Goal: Manage account settings

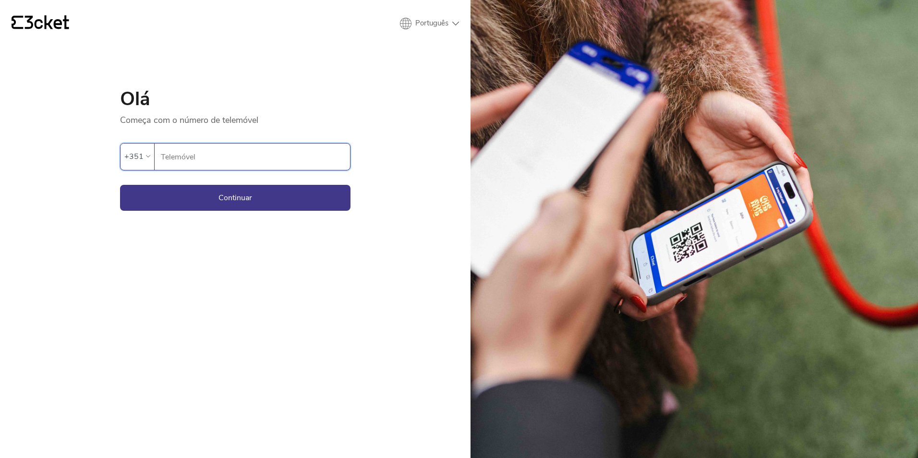
drag, startPoint x: 283, startPoint y: 157, endPoint x: 324, endPoint y: 158, distance: 40.8
click at [283, 157] on input "Telemóvel" at bounding box center [255, 157] width 190 height 26
click at [226, 159] on input "Telemóvel" at bounding box center [255, 157] width 190 height 26
paste input "913468248"
type input "913468248"
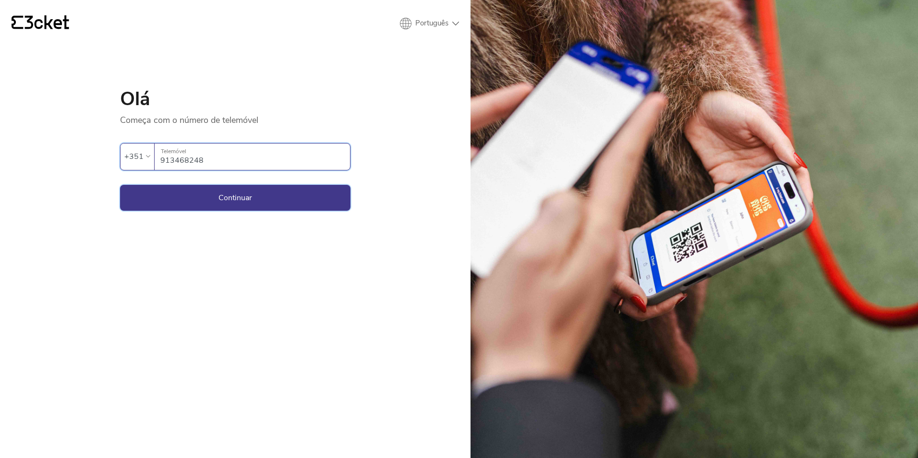
click at [242, 196] on button "Continuar" at bounding box center [235, 198] width 230 height 26
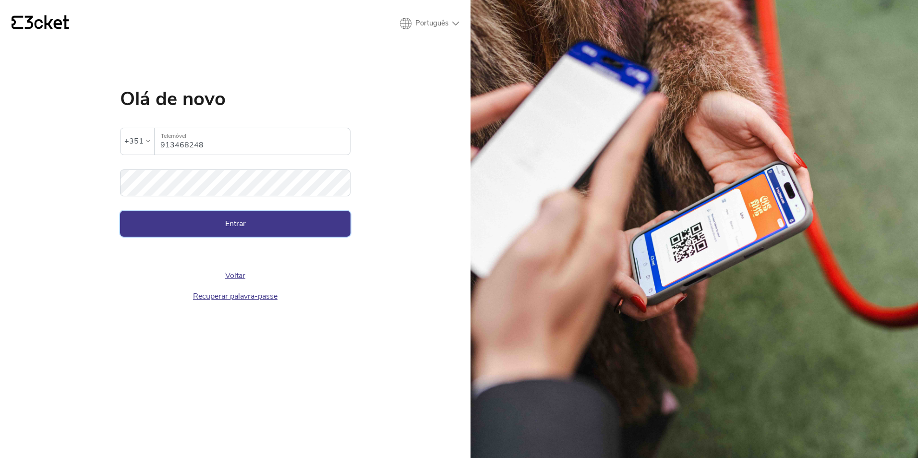
click at [247, 229] on button "Entrar" at bounding box center [235, 224] width 230 height 26
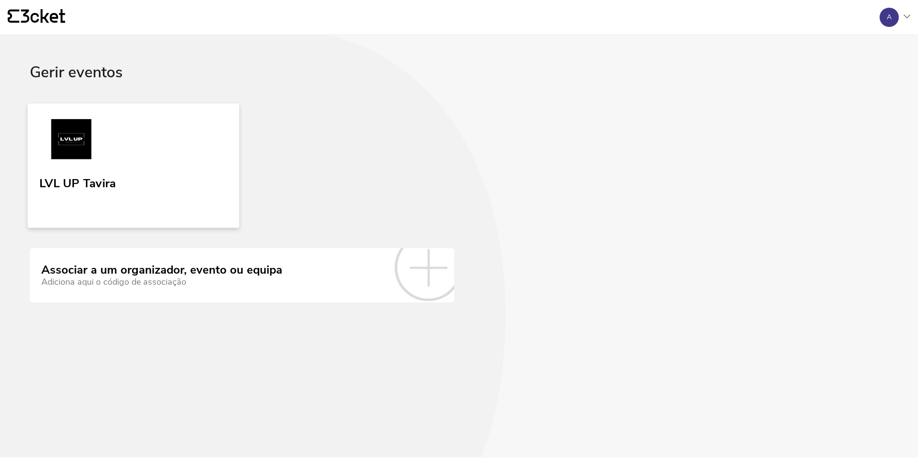
click at [78, 145] on img at bounding box center [71, 141] width 64 height 44
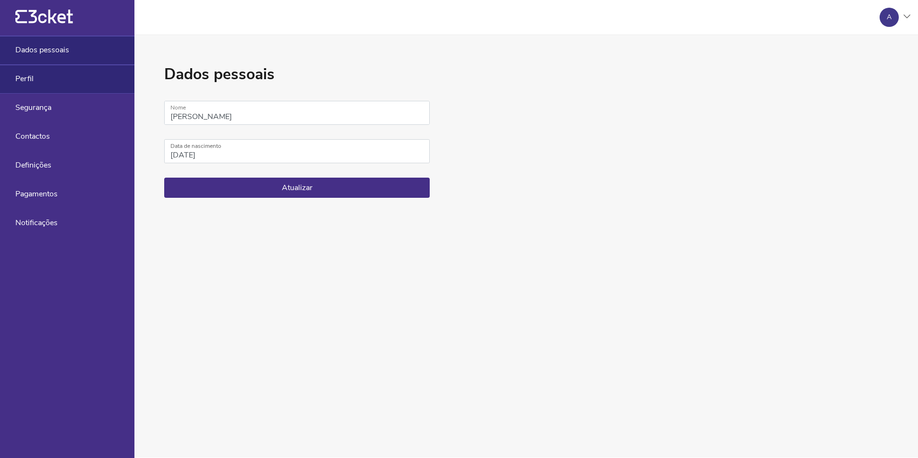
click at [40, 80] on div "Perfil" at bounding box center [67, 79] width 134 height 29
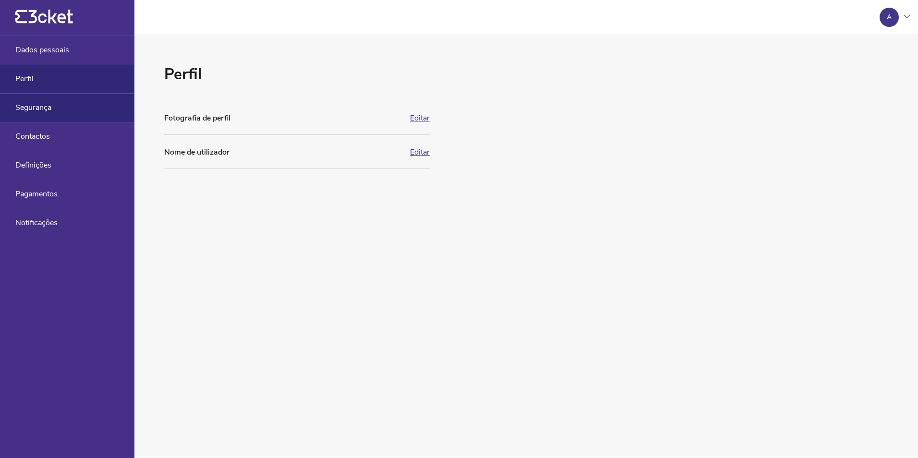
click at [33, 107] on span "Segurança" at bounding box center [33, 107] width 36 height 9
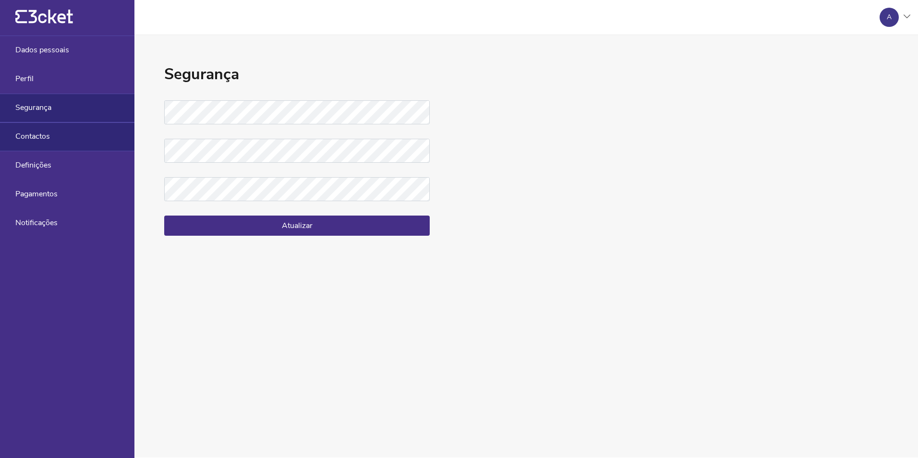
click at [39, 135] on span "Contactos" at bounding box center [32, 136] width 35 height 9
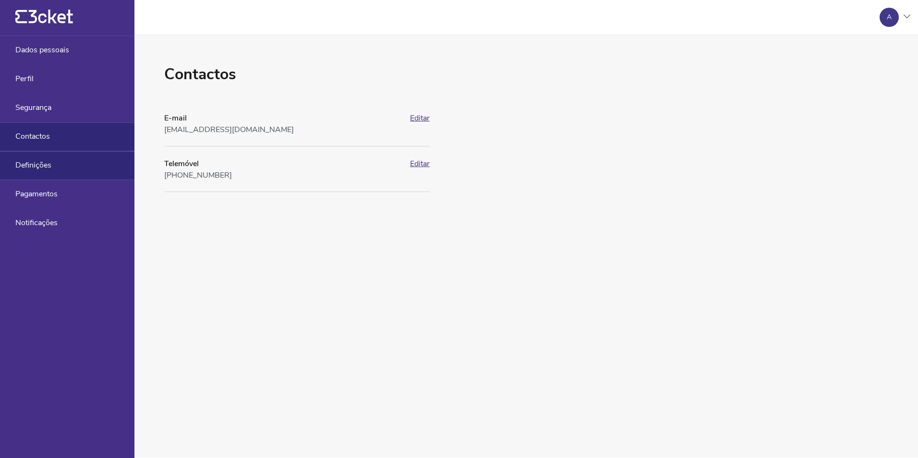
click at [44, 167] on span "Definições" at bounding box center [33, 165] width 36 height 9
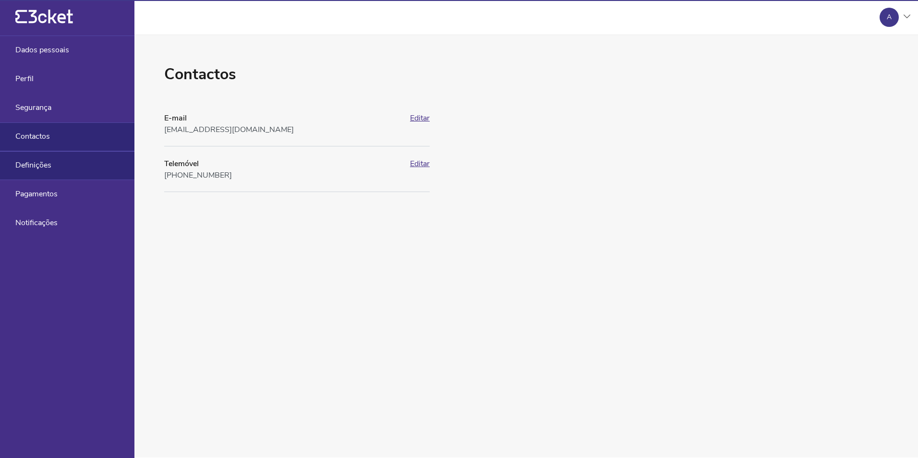
select select "pt_PT"
select select "Europe/Lisbon"
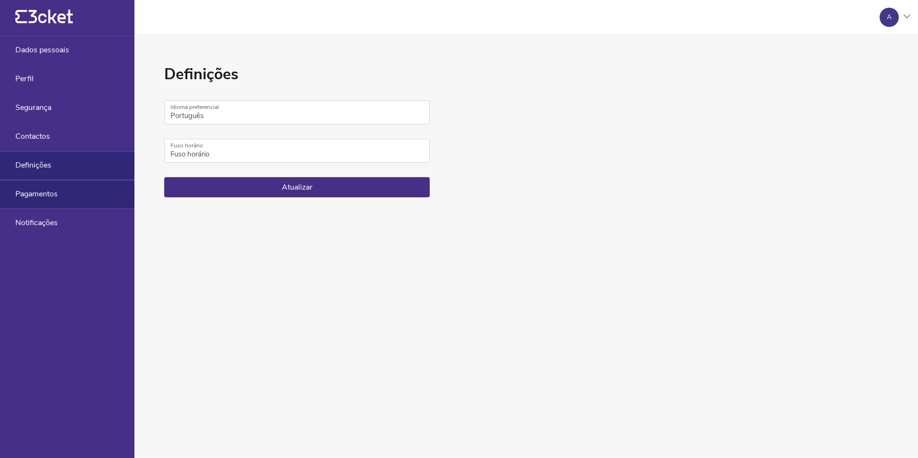
click at [35, 194] on span "Pagamentos" at bounding box center [36, 194] width 42 height 9
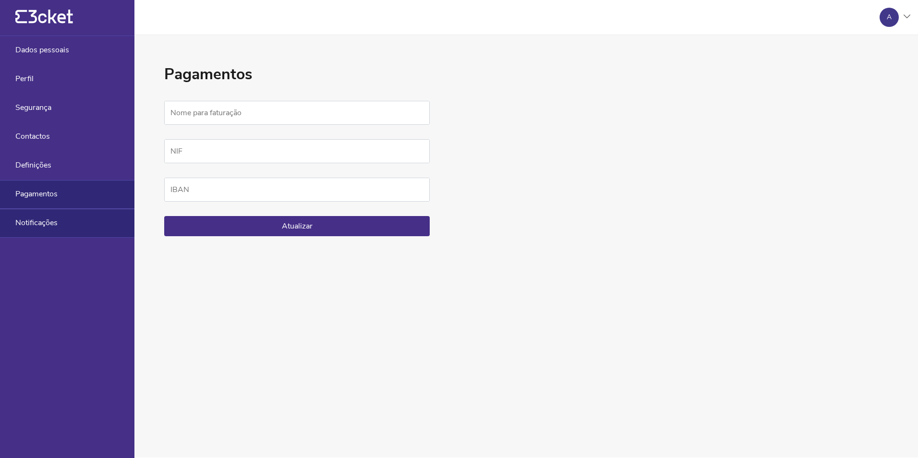
click at [38, 224] on span "Notificações" at bounding box center [36, 222] width 42 height 9
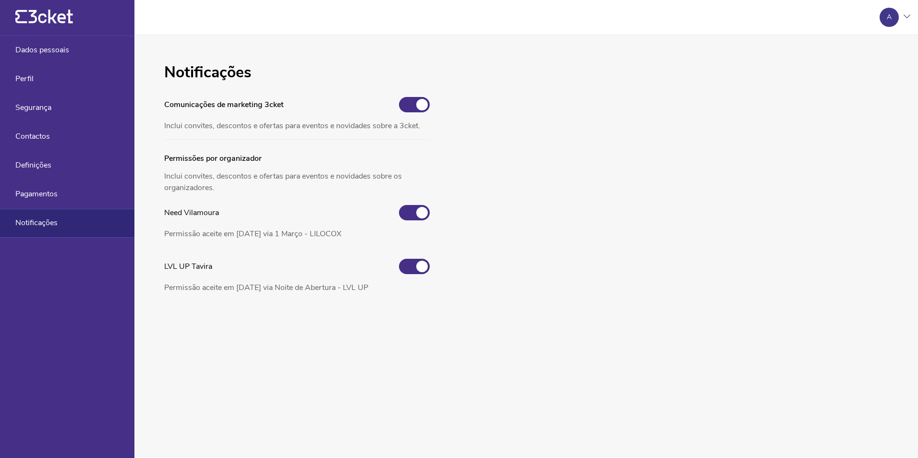
click at [908, 19] on div at bounding box center [907, 17] width 7 height 6
click at [869, 71] on div "Gerir eventos" at bounding box center [864, 69] width 86 height 23
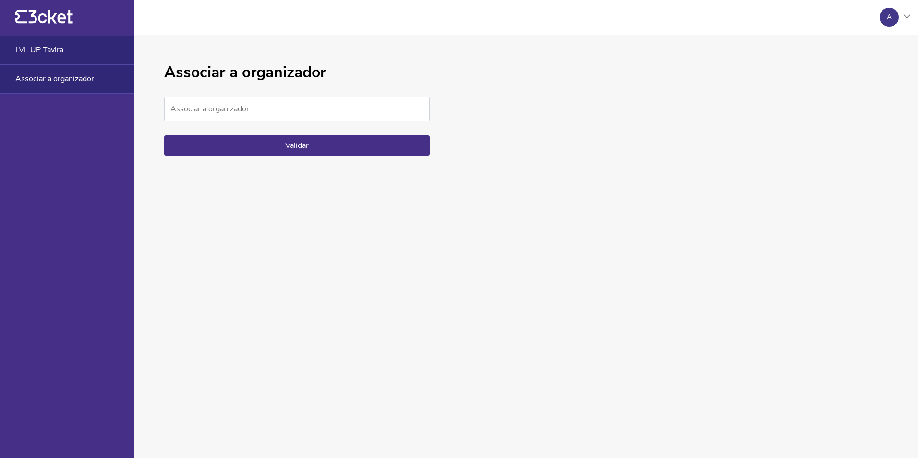
click at [63, 49] on div "LVL UP Tavira" at bounding box center [67, 50] width 134 height 29
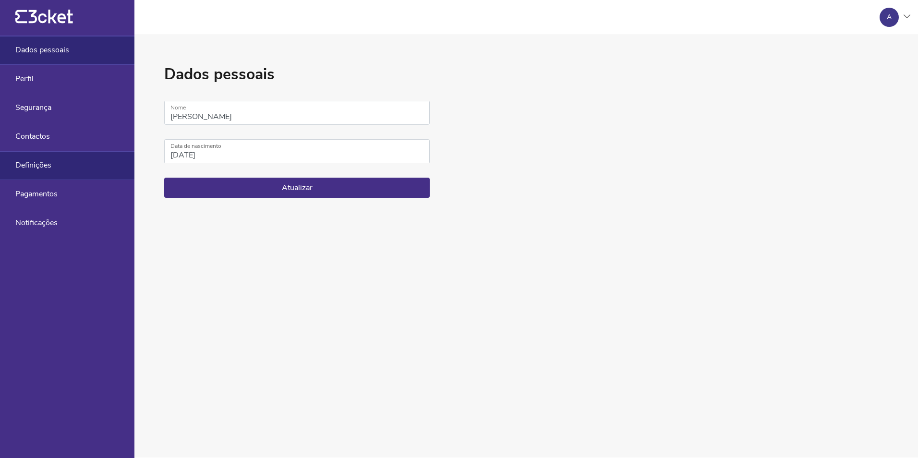
click at [59, 168] on div "Definições" at bounding box center [67, 165] width 134 height 29
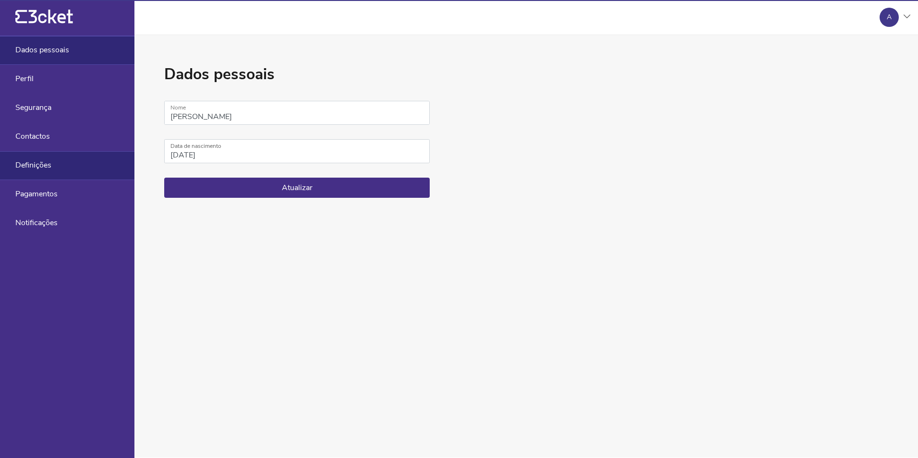
select select "pt_PT"
select select "Europe/Lisbon"
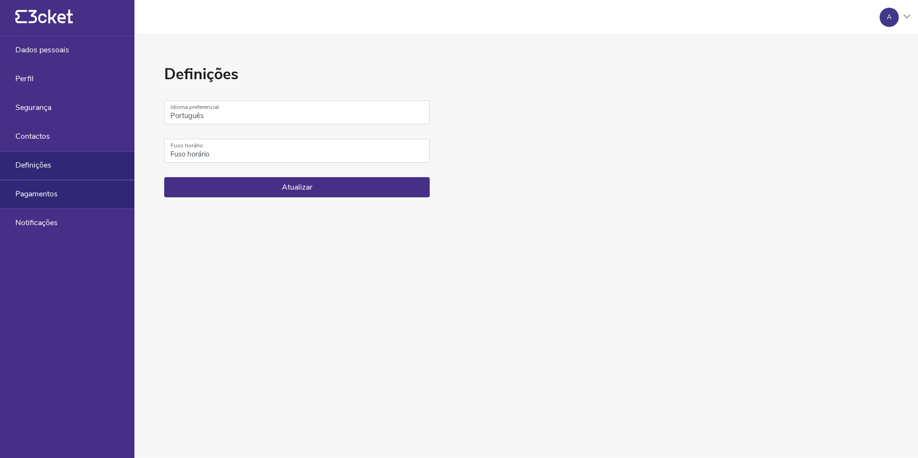
click at [42, 196] on span "Pagamentos" at bounding box center [36, 194] width 42 height 9
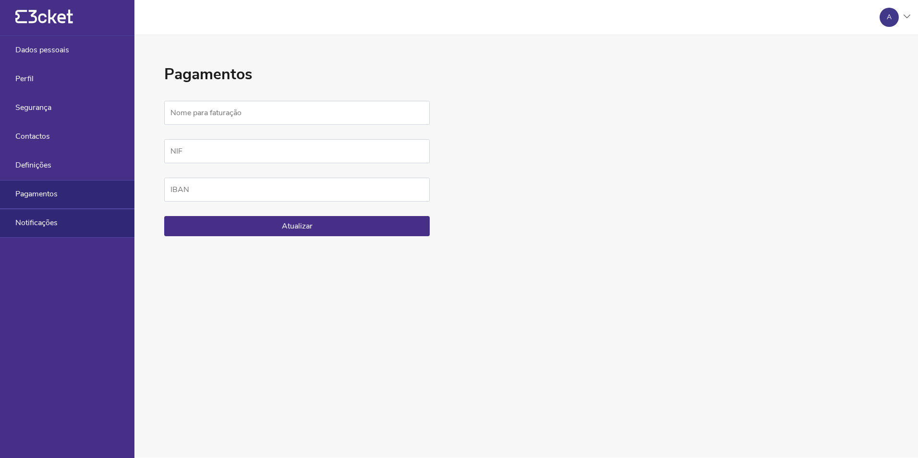
click at [32, 223] on span "Notificações" at bounding box center [36, 222] width 42 height 9
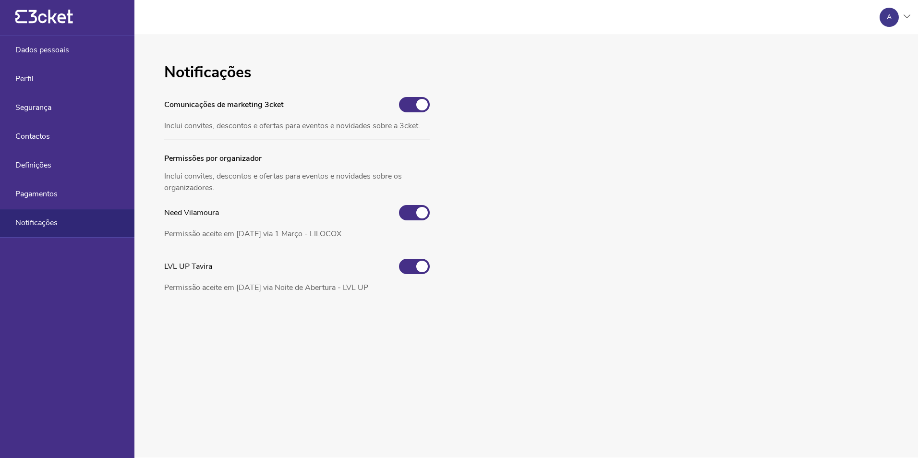
click at [884, 16] on div "A" at bounding box center [889, 17] width 19 height 19
click at [907, 15] on icon at bounding box center [907, 16] width 7 height 4
click at [889, 17] on div "A" at bounding box center [889, 17] width 5 height 8
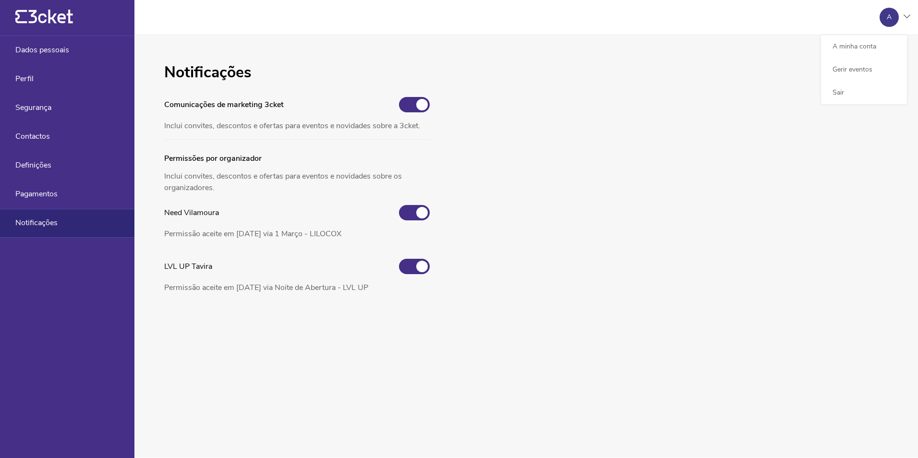
click at [815, 17] on div "{' '}" at bounding box center [440, 17] width 864 height 16
click at [30, 76] on span "Perfil" at bounding box center [24, 78] width 18 height 9
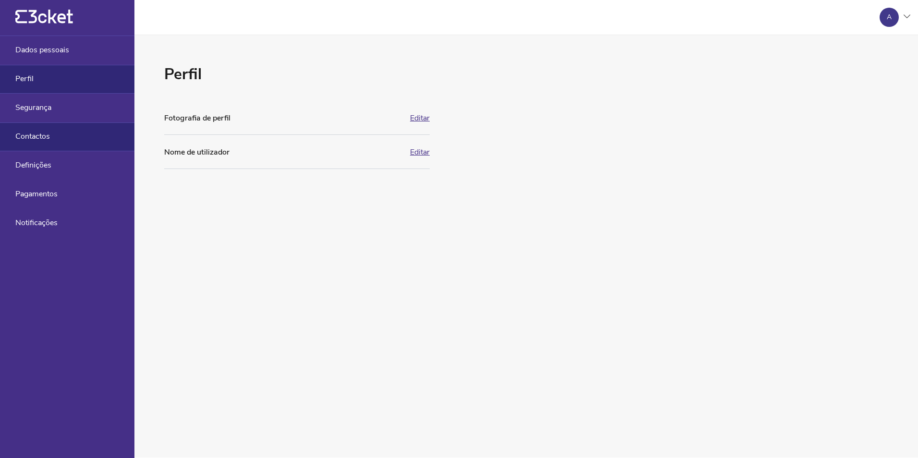
click at [44, 134] on span "Contactos" at bounding box center [32, 136] width 35 height 9
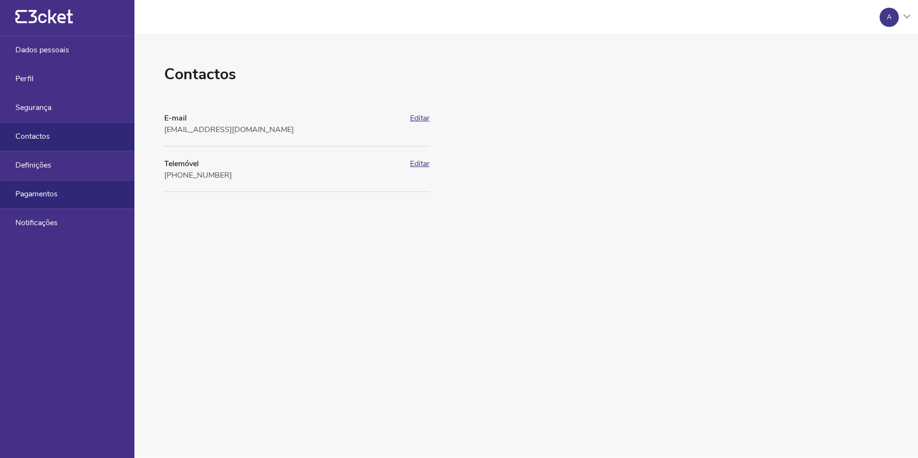
click at [44, 183] on div "Pagamentos" at bounding box center [67, 194] width 134 height 29
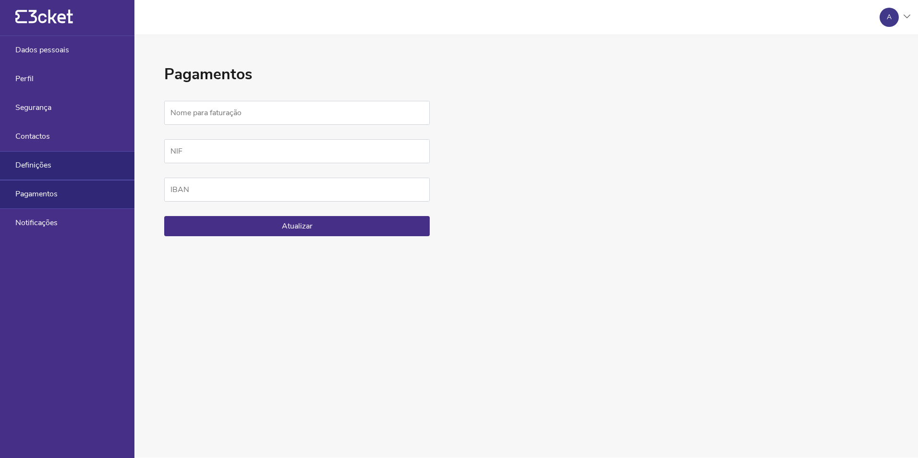
click at [44, 167] on span "Definições" at bounding box center [33, 165] width 36 height 9
select select "pt_PT"
select select "Europe/Lisbon"
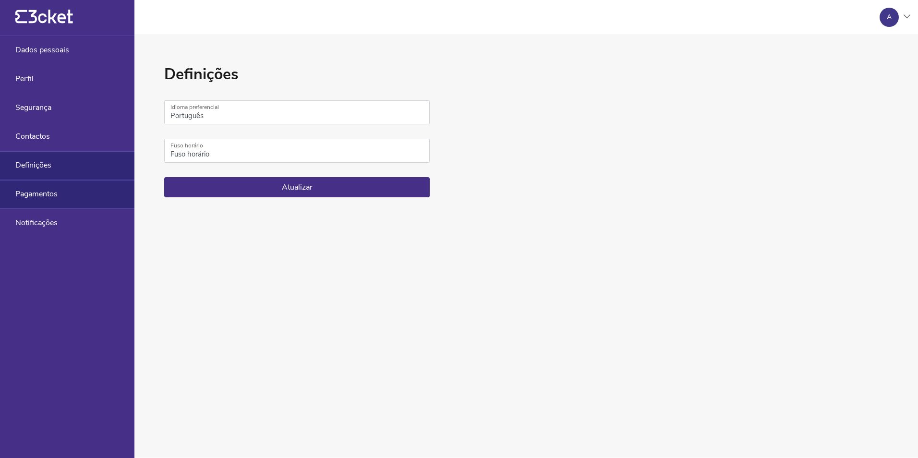
click at [51, 198] on span "Pagamentos" at bounding box center [36, 194] width 42 height 9
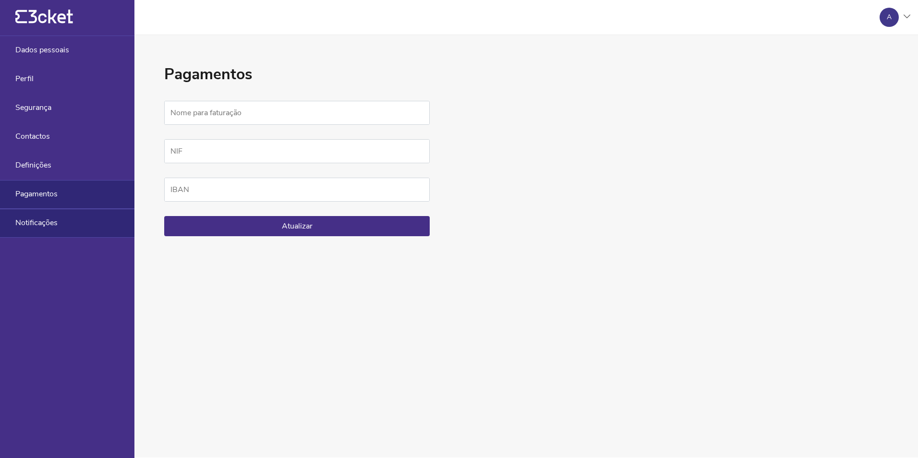
click at [52, 218] on span "Notificações" at bounding box center [36, 222] width 42 height 9
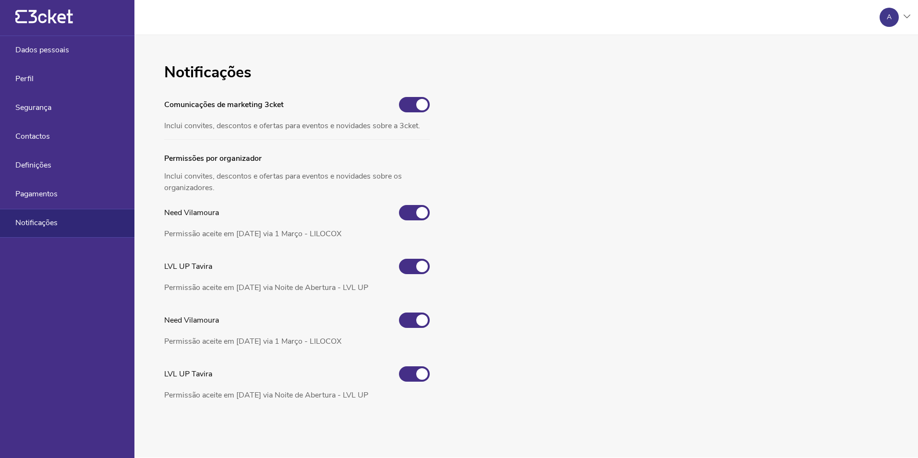
click at [888, 18] on div "A" at bounding box center [889, 17] width 5 height 8
click at [841, 72] on div "Gerir eventos" at bounding box center [864, 69] width 86 height 23
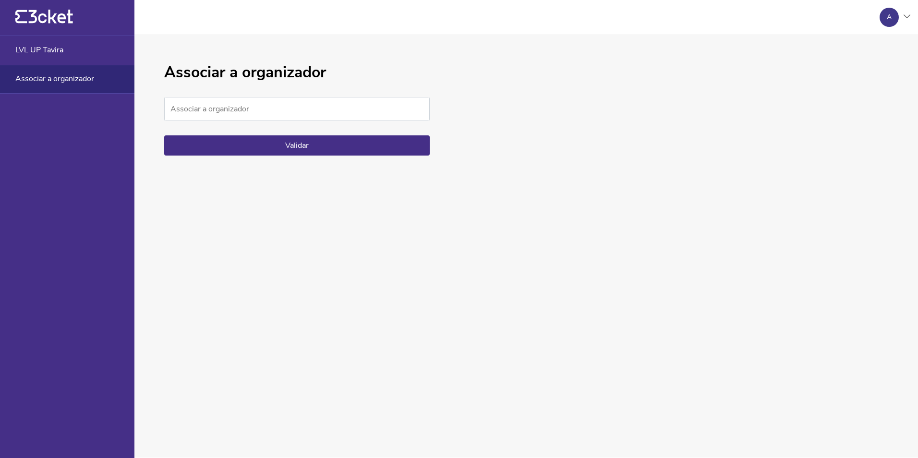
click at [72, 80] on span "Associar a organizador" at bounding box center [54, 78] width 79 height 9
click at [37, 46] on span "LVL UP Tavira" at bounding box center [39, 50] width 48 height 9
